Goal: Task Accomplishment & Management: Use online tool/utility

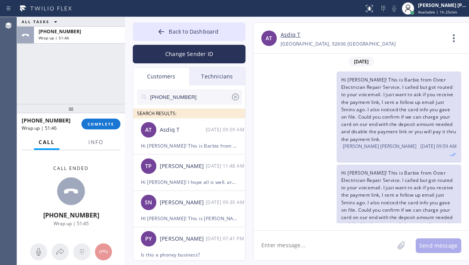
click at [98, 123] on span "COMPLETE" at bounding box center [101, 123] width 27 height 5
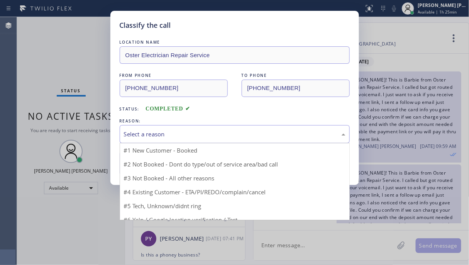
click at [223, 131] on div "Select a reason" at bounding box center [234, 134] width 221 height 9
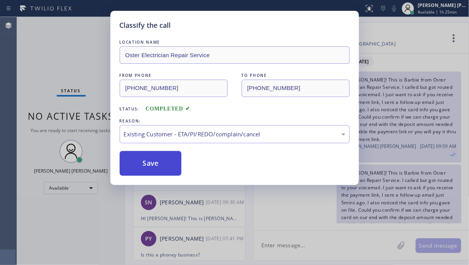
click at [168, 160] on button "Save" at bounding box center [151, 163] width 62 height 25
click at [158, 164] on div "TP [PERSON_NAME] [DATE] 11:48 AM" at bounding box center [189, 165] width 113 height 23
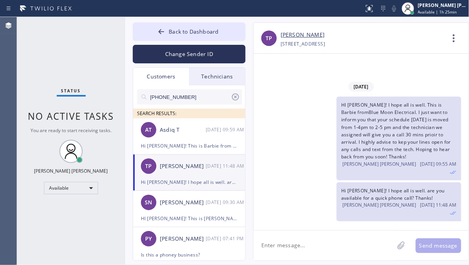
click at [43, 46] on div "Status No active tasks You are ready to start receiving tasks. [PERSON_NAME] [P…" at bounding box center [71, 141] width 108 height 248
click at [51, 72] on div "Status No active tasks You are ready to start receiving tasks. [PERSON_NAME] [P…" at bounding box center [71, 141] width 108 height 248
click at [78, 235] on div "Status No active tasks You are ready to start receiving tasks. [PERSON_NAME] [P…" at bounding box center [71, 141] width 108 height 248
drag, startPoint x: 78, startPoint y: 235, endPoint x: 125, endPoint y: 29, distance: 211.8
click at [78, 235] on div "Status No active tasks You are ready to start receiving tasks. [PERSON_NAME] [P…" at bounding box center [71, 141] width 108 height 248
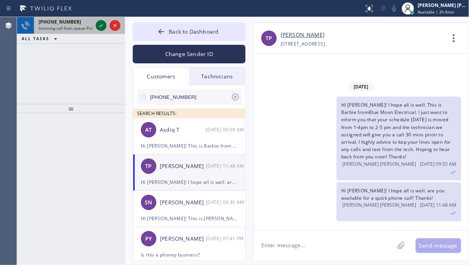
click at [98, 24] on icon at bounding box center [100, 25] width 9 height 9
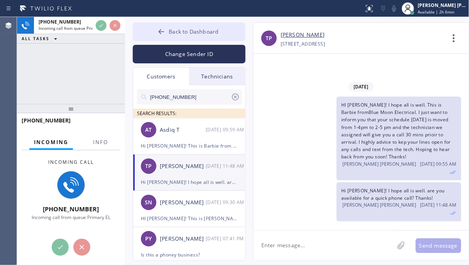
click at [175, 31] on span "Back to Dashboard" at bounding box center [194, 31] width 50 height 7
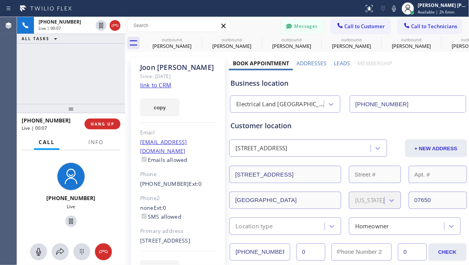
click at [157, 88] on link "link to CRM" at bounding box center [155, 85] width 31 height 8
click at [89, 79] on div "[PHONE_NUMBER] Live | 00:22 ALL TASKS ALL TASKS ACTIVE TASKS TASKS IN WRAP UP" at bounding box center [71, 60] width 108 height 87
click at [95, 54] on div "[PHONE_NUMBER] Live | 00:24 ALL TASKS ALL TASKS ACTIVE TASKS TASKS IN WRAP UP" at bounding box center [71, 60] width 108 height 87
drag, startPoint x: 63, startPoint y: 95, endPoint x: 50, endPoint y: 2, distance: 93.1
click at [63, 95] on div "[PHONE_NUMBER] Live | 01:05 ALL TASKS ALL TASKS ACTIVE TASKS TASKS IN WRAP UP" at bounding box center [71, 60] width 108 height 87
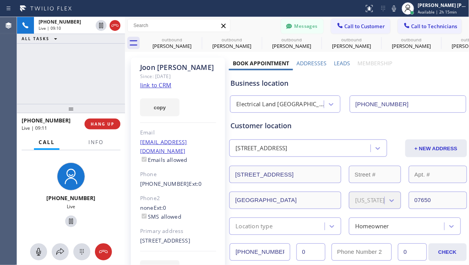
click at [84, 75] on div "[PHONE_NUMBER] Live | 09:10 ALL TASKS ALL TASKS ACTIVE TASKS TASKS IN WRAP UP" at bounding box center [71, 60] width 108 height 87
click at [82, 73] on div "[PHONE_NUMBER] Live | 09:13 ALL TASKS ALL TASKS ACTIVE TASKS TASKS IN WRAP UP" at bounding box center [71, 60] width 108 height 87
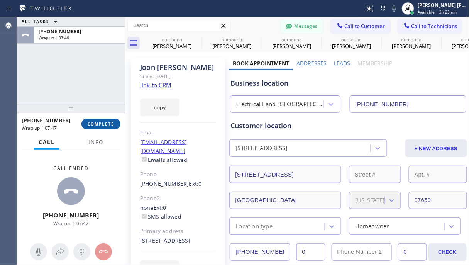
click at [103, 123] on span "COMPLETE" at bounding box center [101, 123] width 27 height 5
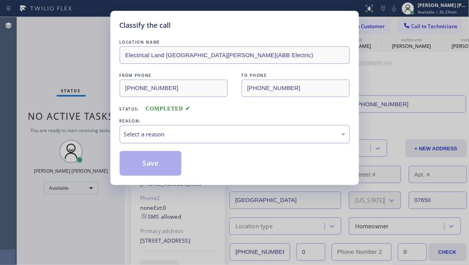
click at [194, 136] on div "Select a reason" at bounding box center [234, 134] width 221 height 9
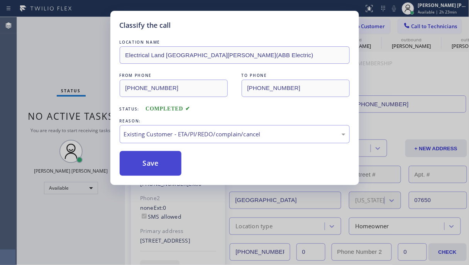
click at [154, 162] on button "Save" at bounding box center [151, 163] width 62 height 25
drag, startPoint x: 154, startPoint y: 162, endPoint x: 111, endPoint y: 178, distance: 45.8
click at [154, 162] on button "Save" at bounding box center [151, 163] width 62 height 25
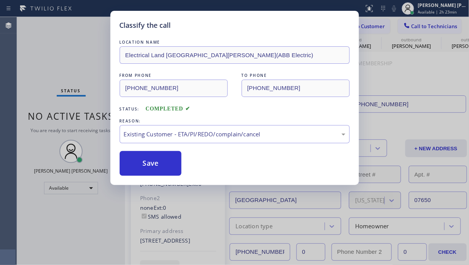
type input "[PHONE_NUMBER]"
click at [155, 167] on div "Back to Dashboard Change Sender ID Customers Technicians [PHONE_NUMBER] SEARCH …" at bounding box center [297, 141] width 344 height 248
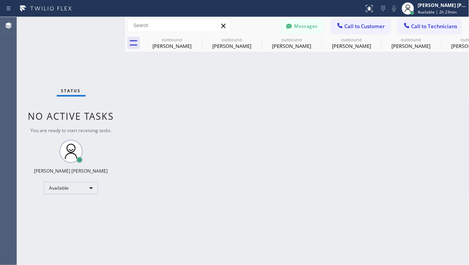
click at [91, 34] on div "Status No active tasks You are ready to start receiving tasks. [PERSON_NAME] [P…" at bounding box center [71, 141] width 108 height 248
click at [82, 182] on div "Available" at bounding box center [71, 188] width 54 height 12
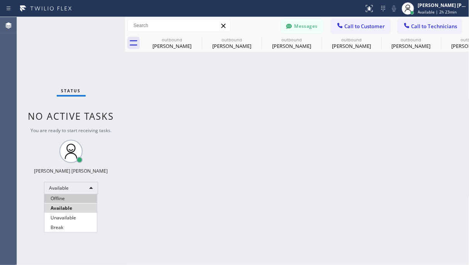
click at [69, 198] on li "Offline" at bounding box center [70, 198] width 52 height 9
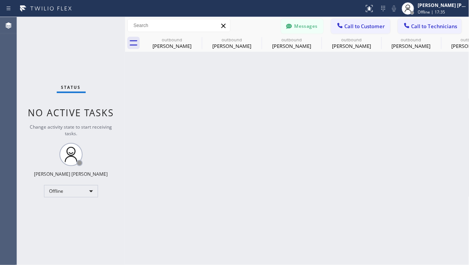
click at [243, 239] on div "Back to Dashboard Change Sender ID Customers Technicians [PHONE_NUMBER] SEARCH …" at bounding box center [297, 141] width 344 height 248
